Goal: Information Seeking & Learning: Find specific fact

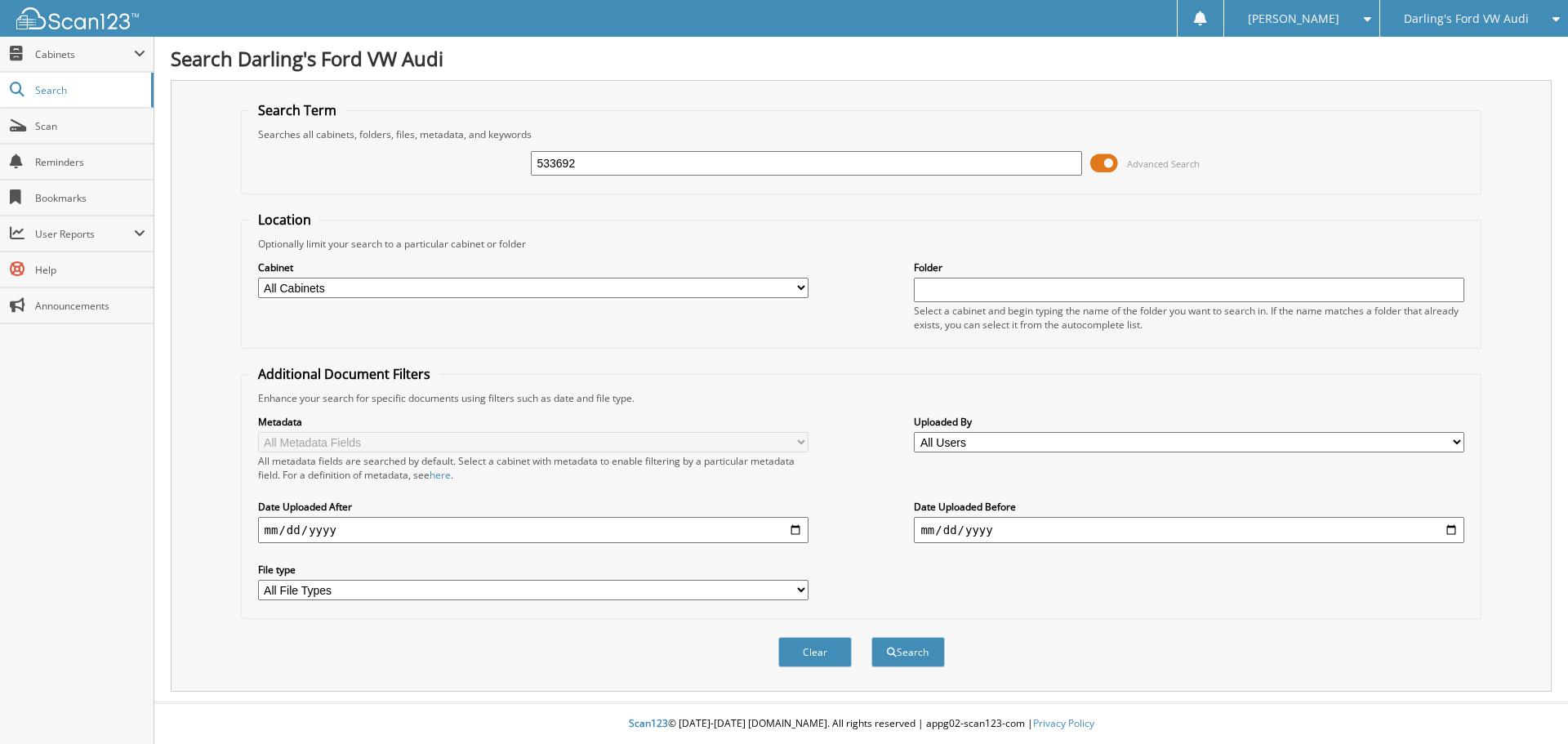
type input "533692"
click at [872, 637] on button "Search" at bounding box center [908, 652] width 73 height 30
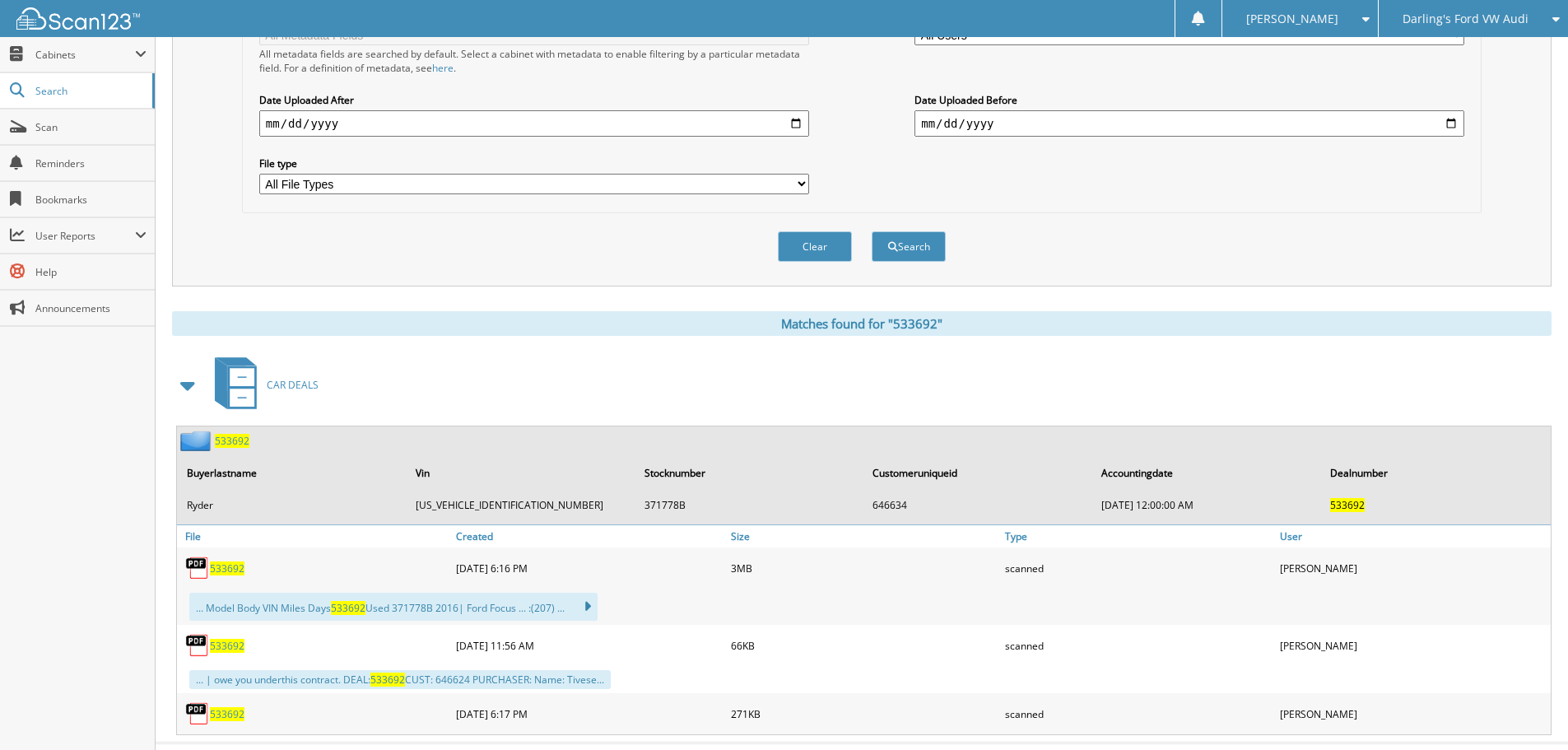
scroll to position [446, 0]
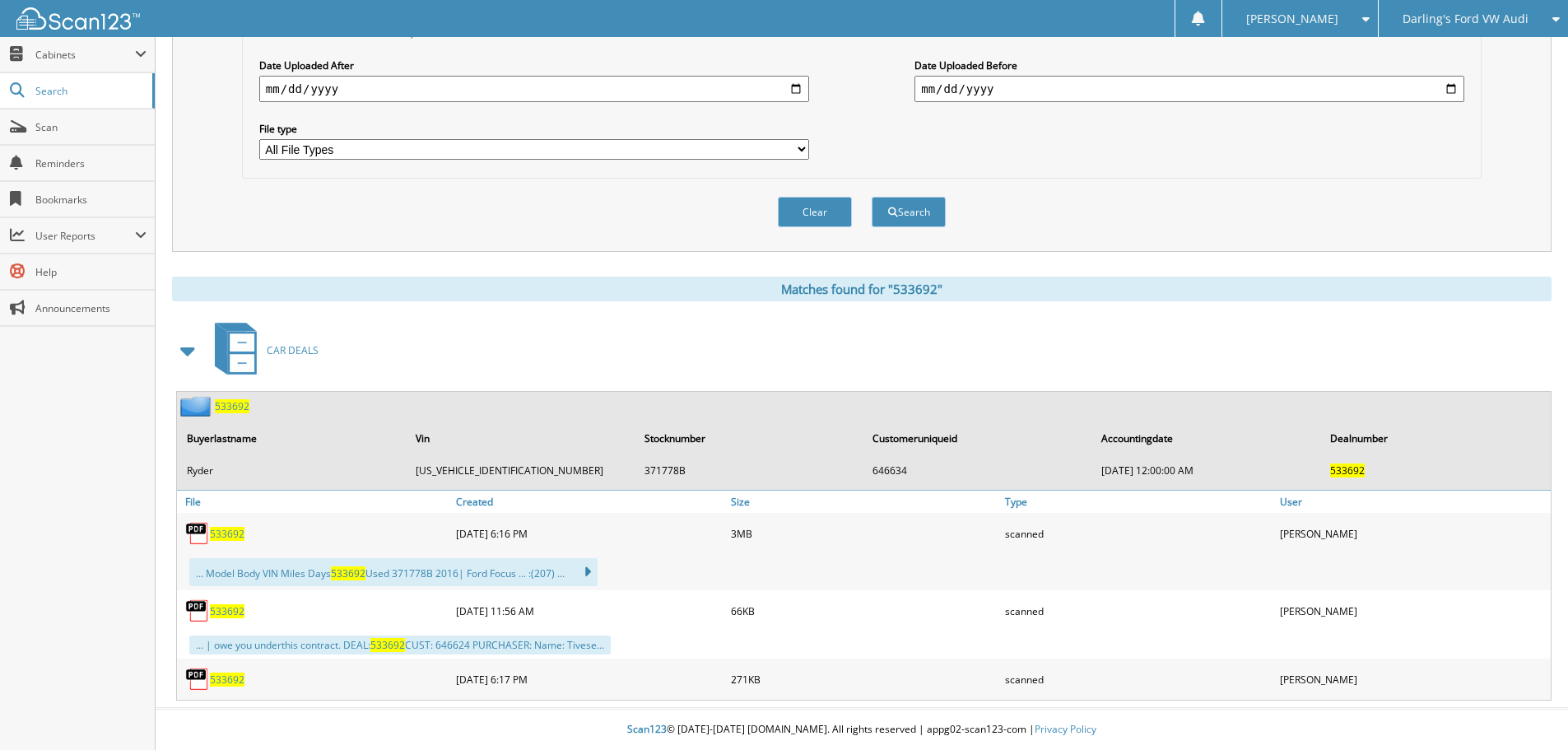
click at [228, 537] on span "533692" at bounding box center [227, 534] width 35 height 14
click at [1266, 139] on div "Metadata All Metadata Fields All metadata fields are searched by default. Selec…" at bounding box center [861, 66] width 1221 height 207
